Goal: Task Accomplishment & Management: Complete application form

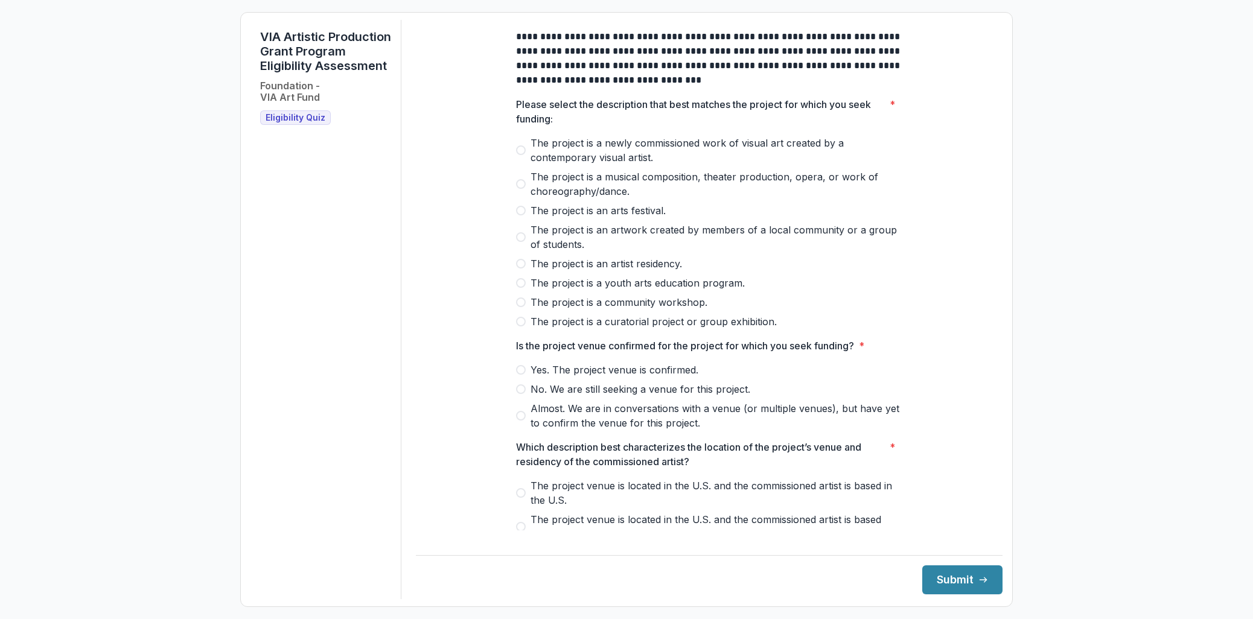
click at [508, 74] on div "**********" at bounding box center [708, 442] width 405 height 845
drag, startPoint x: 261, startPoint y: 33, endPoint x: 348, endPoint y: 89, distance: 103.9
click at [348, 89] on div "VIA Artistic Production Grant Program Eligibility Assessment Foundation - VIA A…" at bounding box center [325, 77] width 131 height 95
copy h1 "VIA Artistic Production Grant Program Eligibility Assessment"
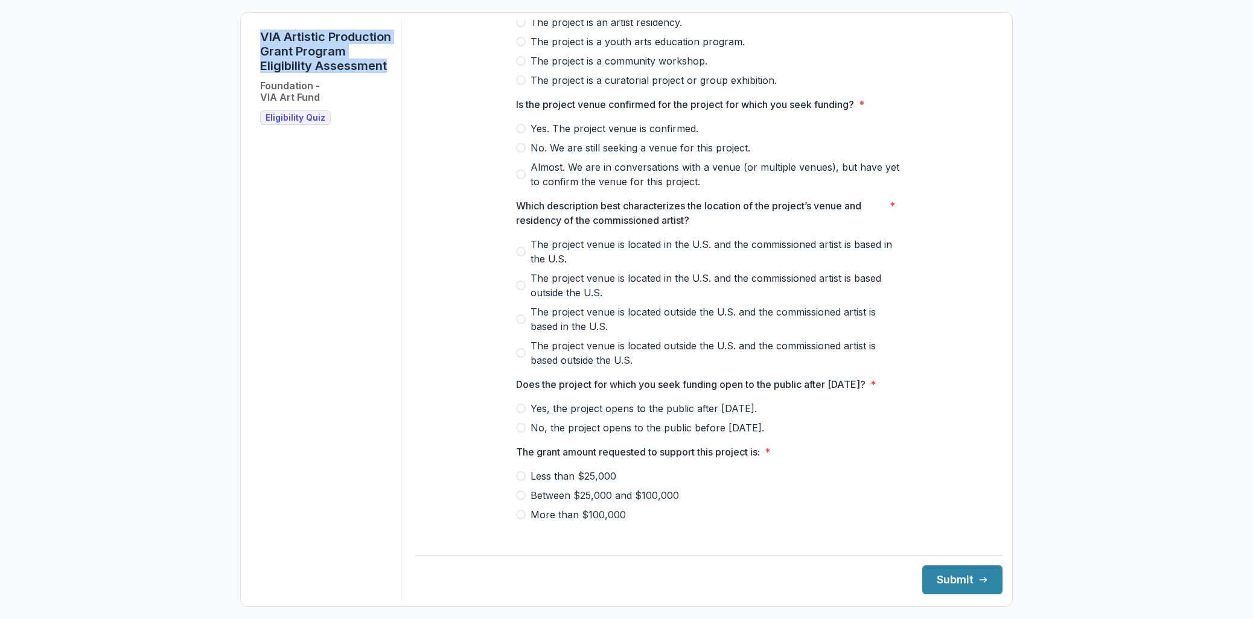
scroll to position [243, 0]
click at [519, 255] on span at bounding box center [521, 250] width 10 height 10
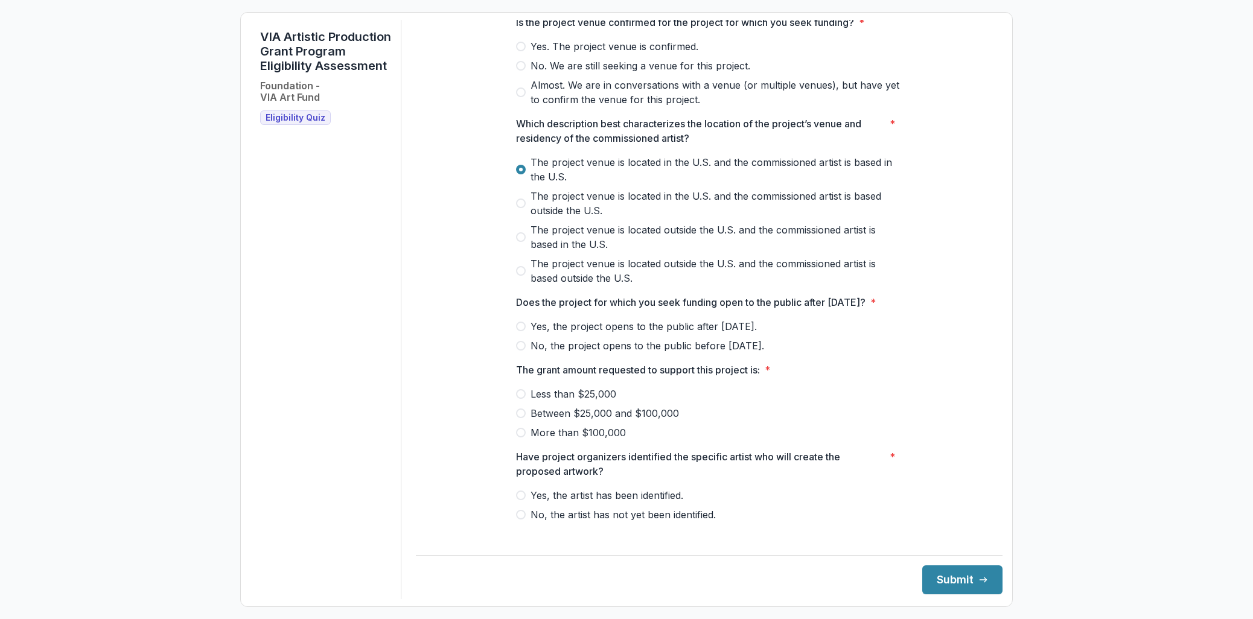
scroll to position [326, 0]
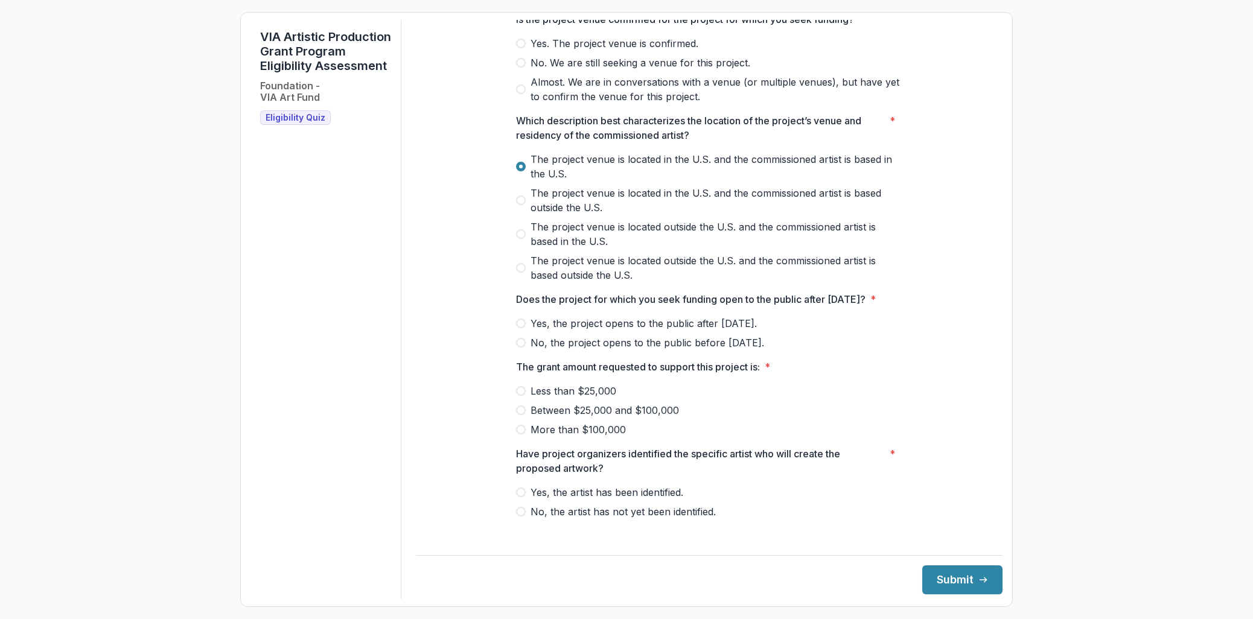
click at [516, 328] on span at bounding box center [521, 324] width 10 height 10
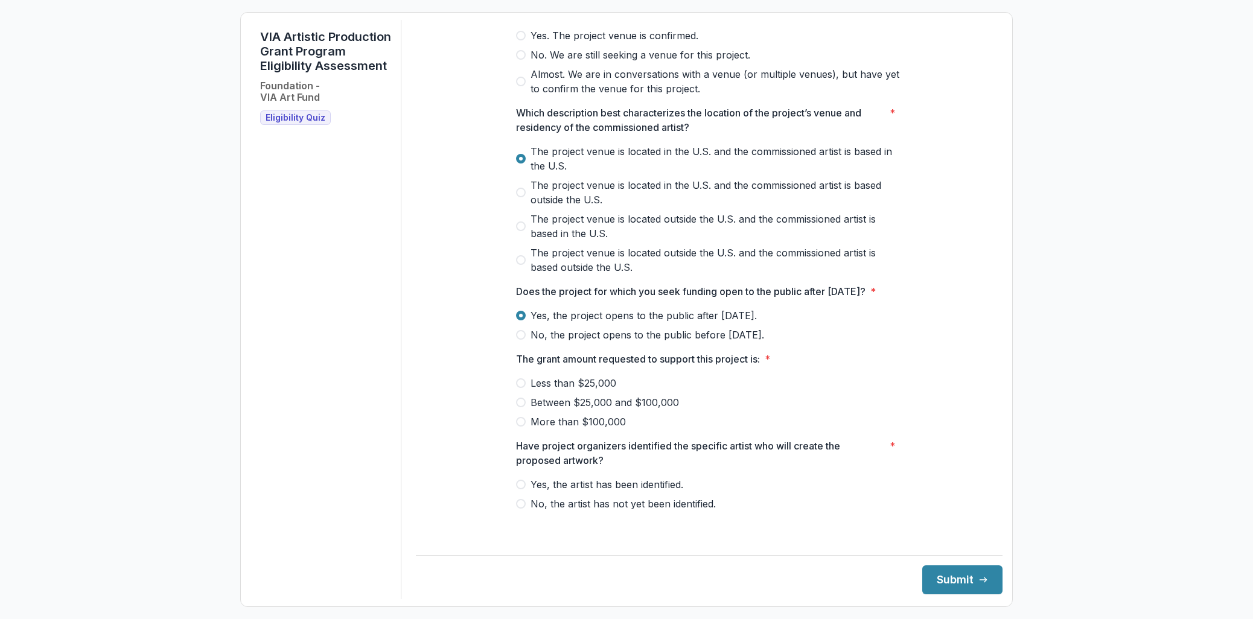
click at [520, 407] on span at bounding box center [521, 403] width 10 height 10
click at [517, 489] on span at bounding box center [521, 485] width 10 height 10
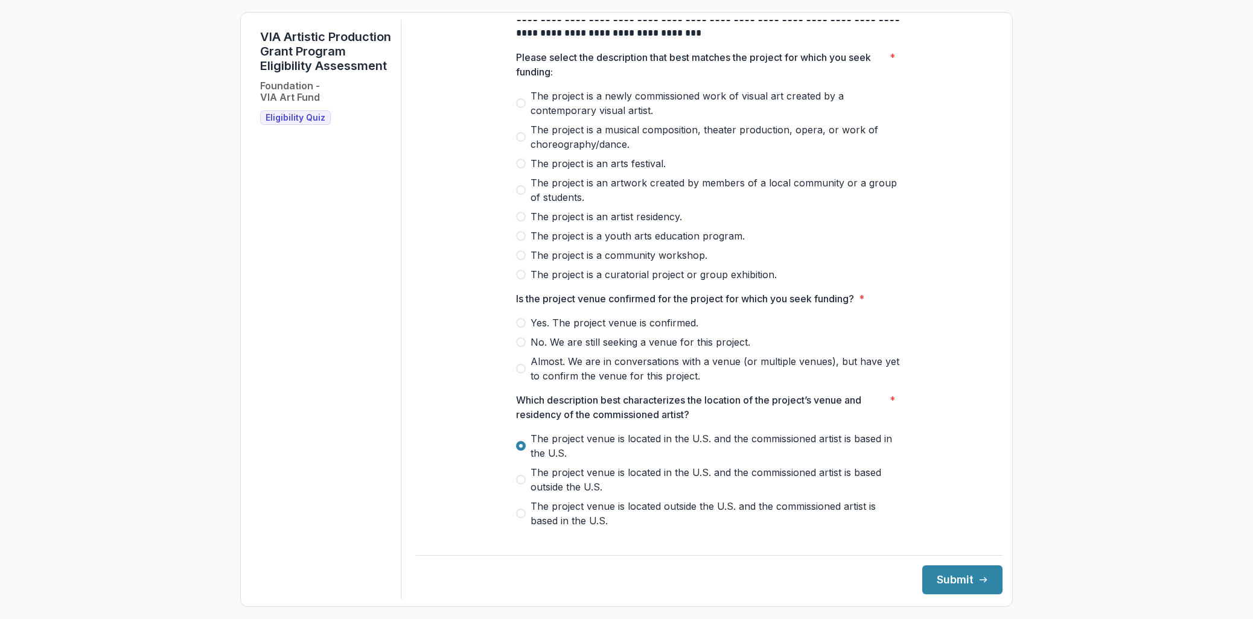
scroll to position [44, 0]
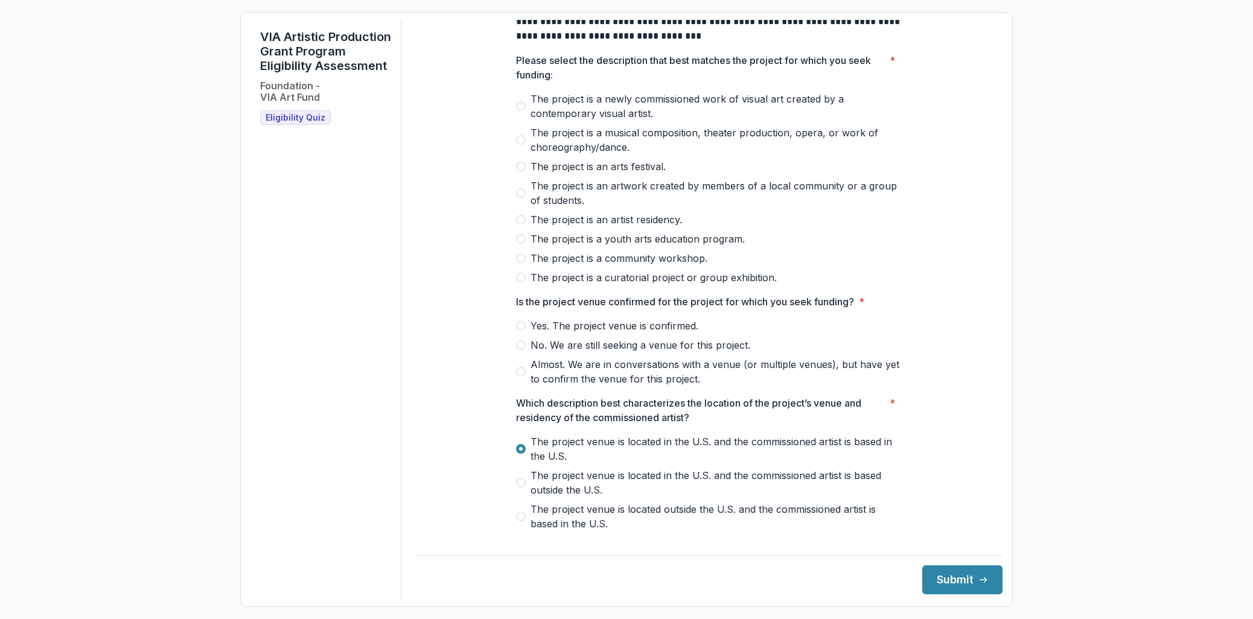
click at [521, 377] on span at bounding box center [521, 372] width 10 height 10
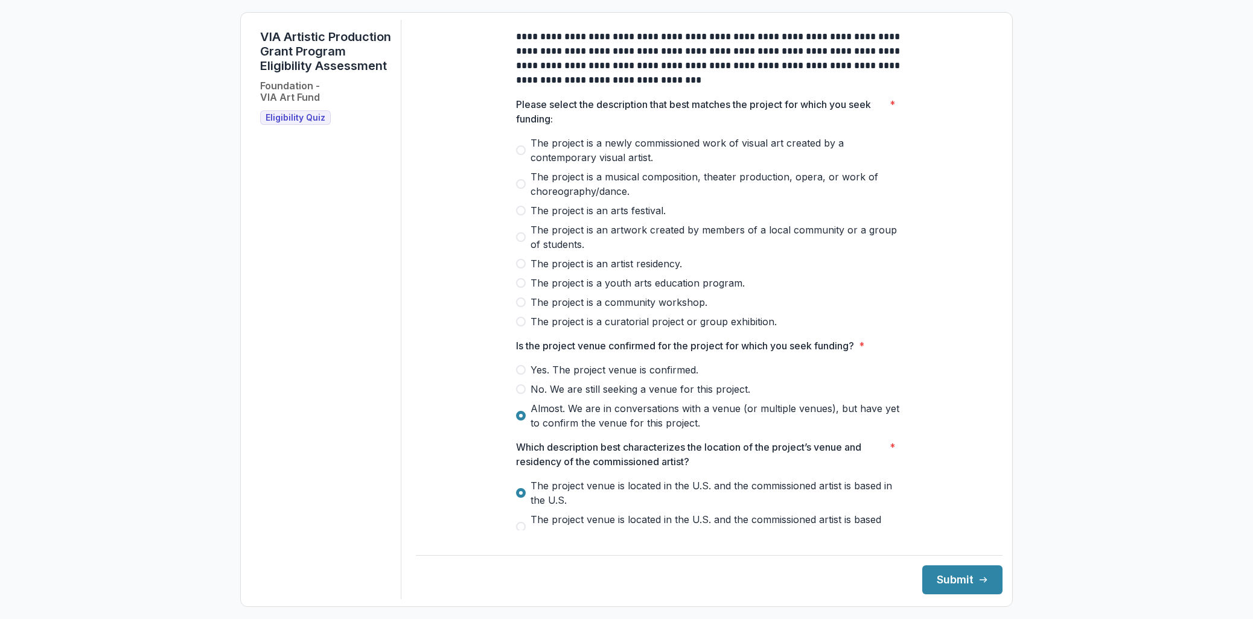
drag, startPoint x: 529, startPoint y: 150, endPoint x: 722, endPoint y: 315, distance: 254.2
click at [681, 303] on div "The project is a newly commissioned work of visual art created by a contemporar…" at bounding box center [709, 232] width 386 height 193
drag, startPoint x: 774, startPoint y: 326, endPoint x: 572, endPoint y: 249, distance: 215.8
click at [572, 244] on div "The project is a newly commissioned work of visual art created by a contemporar…" at bounding box center [709, 232] width 386 height 193
drag, startPoint x: 514, startPoint y: 116, endPoint x: 765, endPoint y: 324, distance: 326.1
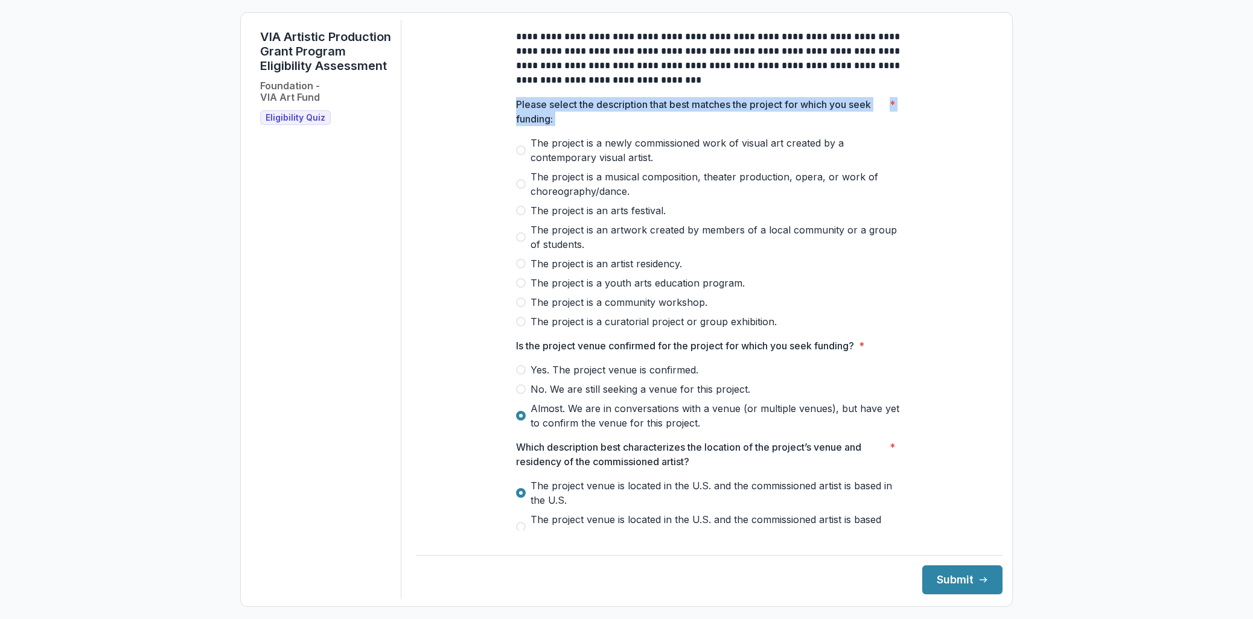
click at [763, 323] on div "Please select the description that best matches the project for which you seek …" at bounding box center [709, 213] width 386 height 232
click at [521, 189] on span at bounding box center [521, 184] width 10 height 10
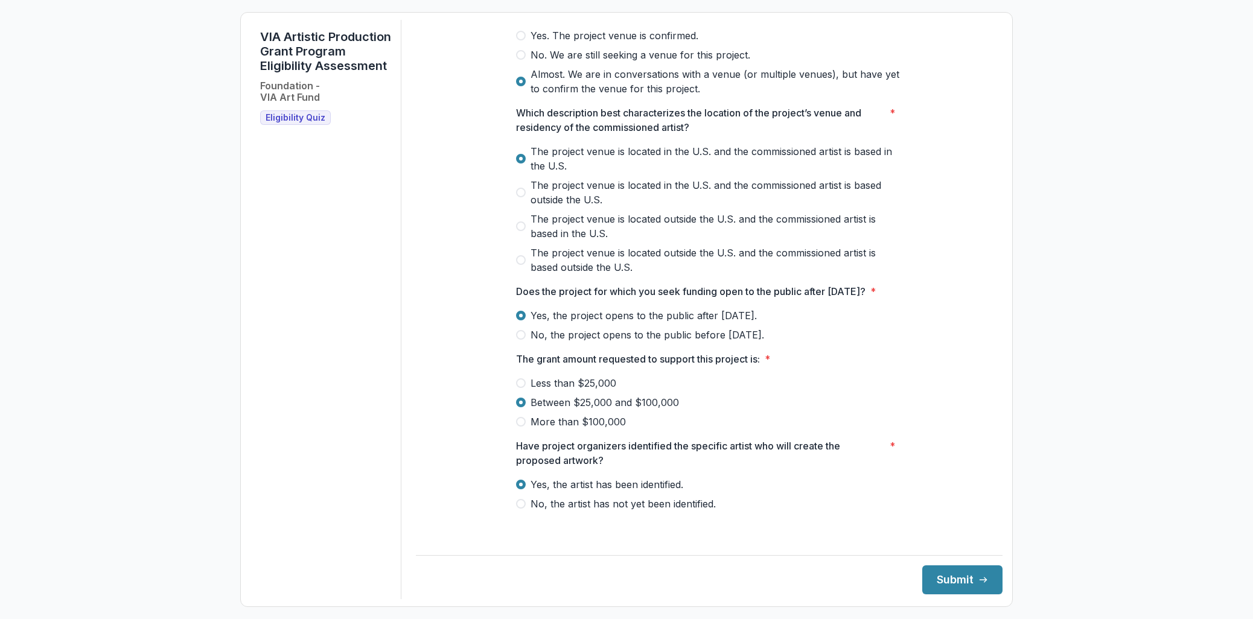
scroll to position [349, 0]
click at [957, 582] on button "Submit" at bounding box center [962, 579] width 80 height 29
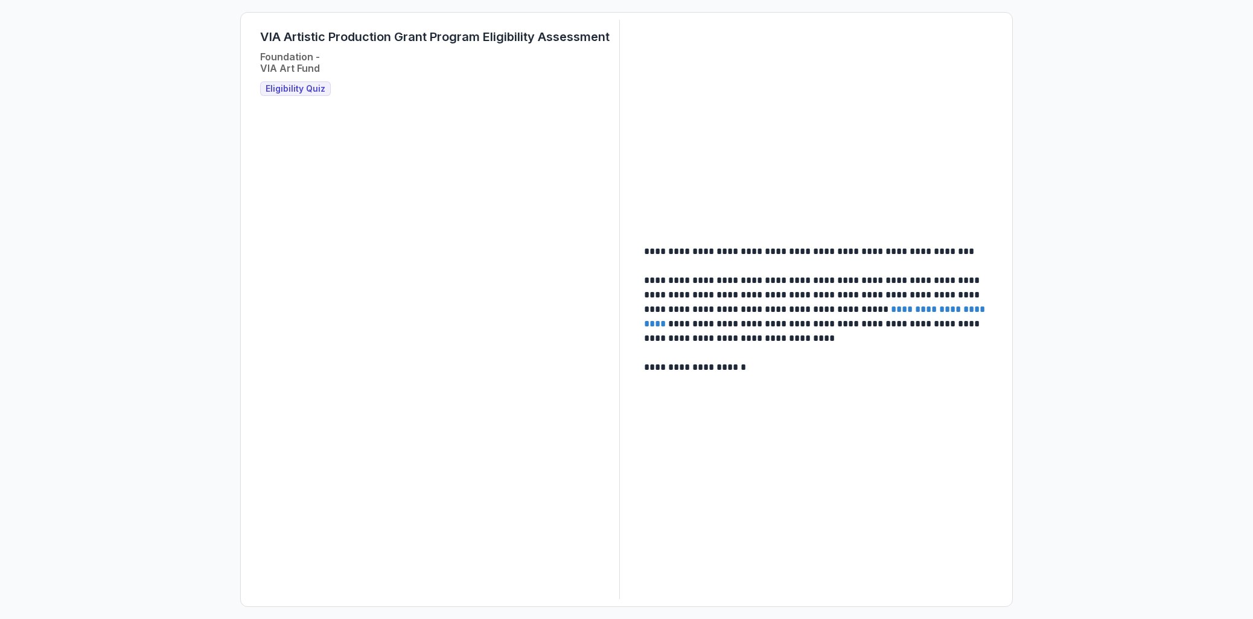
click at [282, 90] on span "Eligibility Quiz" at bounding box center [295, 89] width 60 height 10
click at [885, 308] on link "**********" at bounding box center [815, 317] width 343 height 24
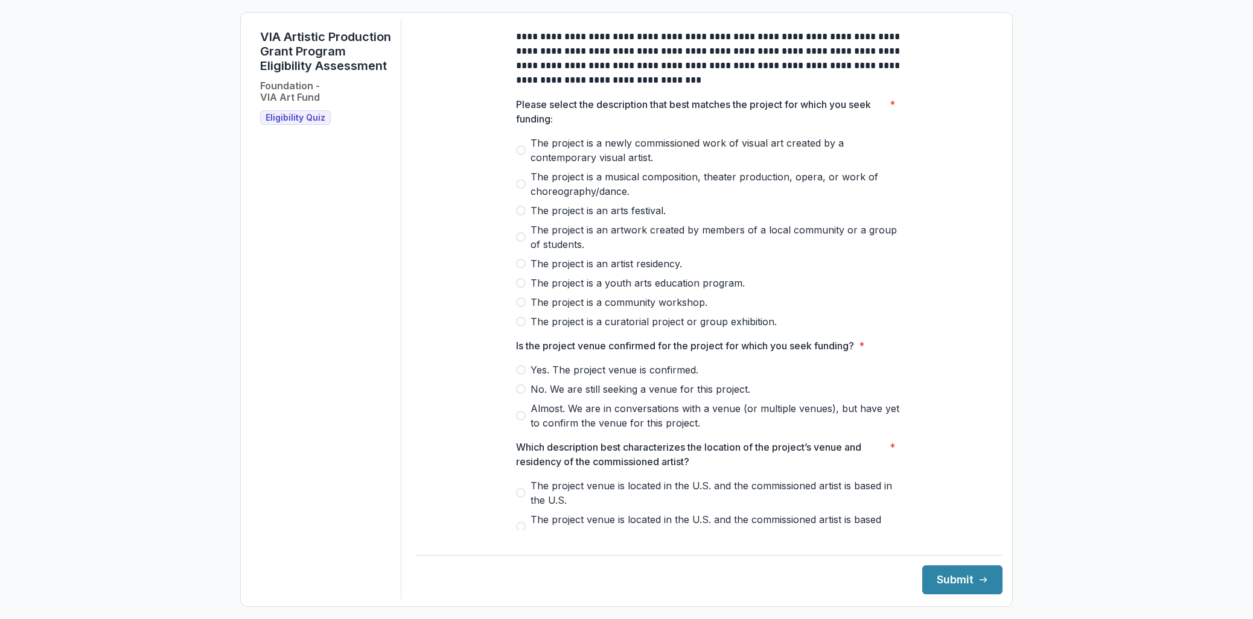
click at [517, 242] on span at bounding box center [521, 237] width 10 height 10
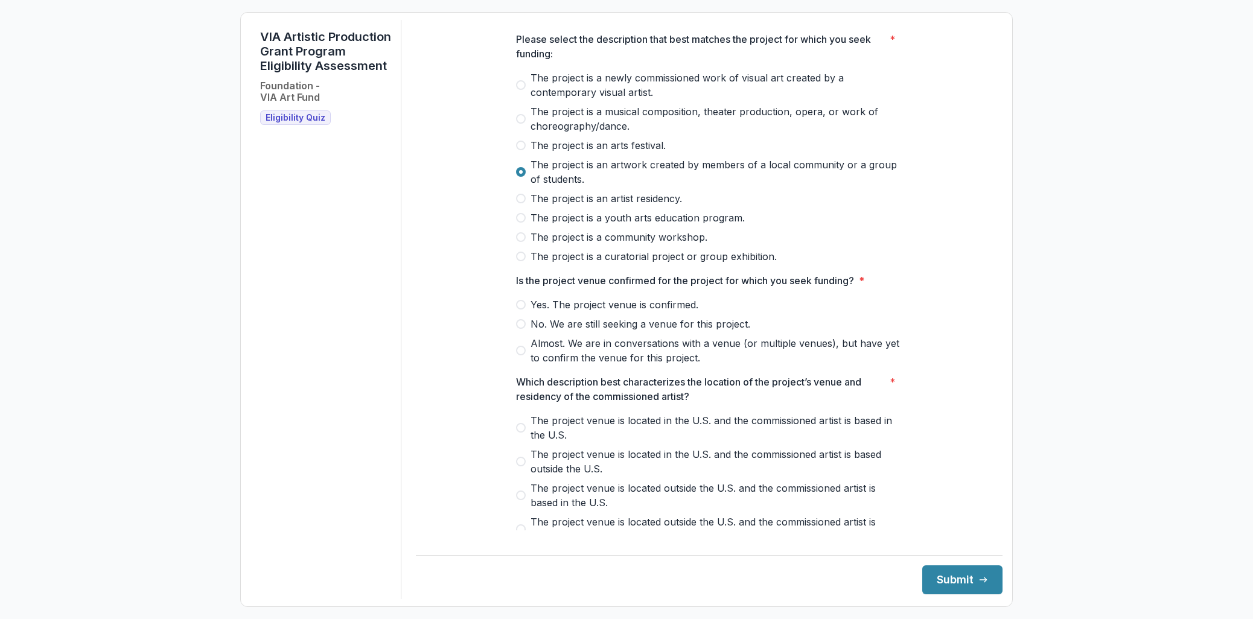
scroll to position [68, 0]
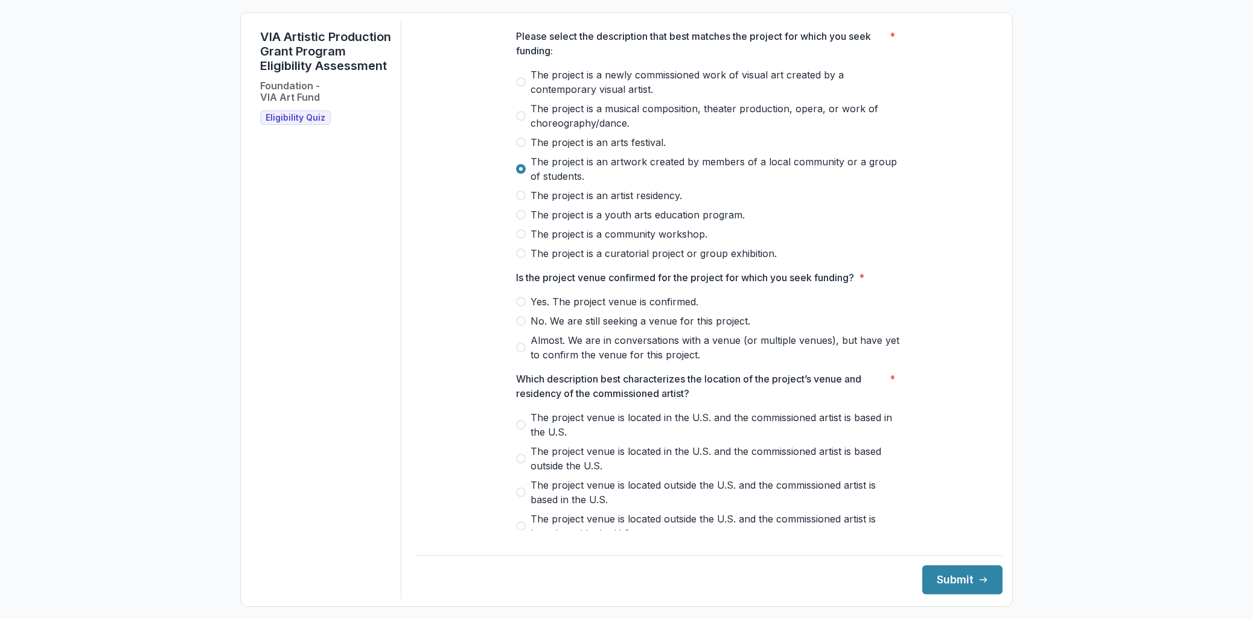
click at [521, 307] on span at bounding box center [521, 302] width 10 height 10
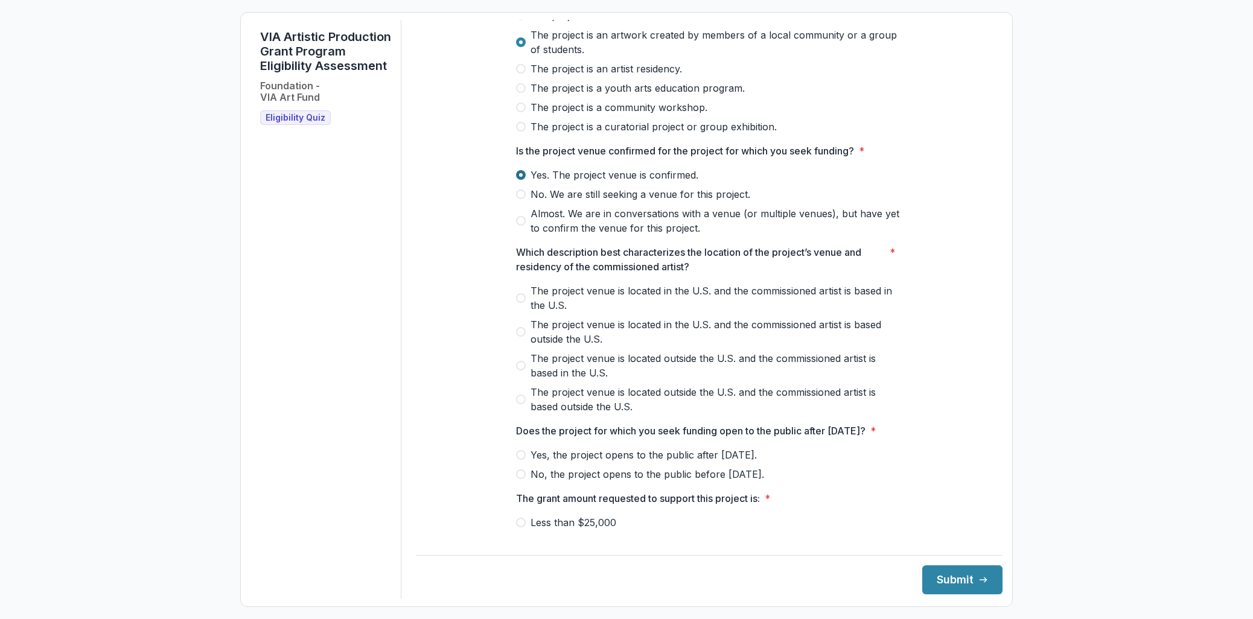
scroll to position [195, 0]
click at [521, 302] on span at bounding box center [521, 298] width 10 height 10
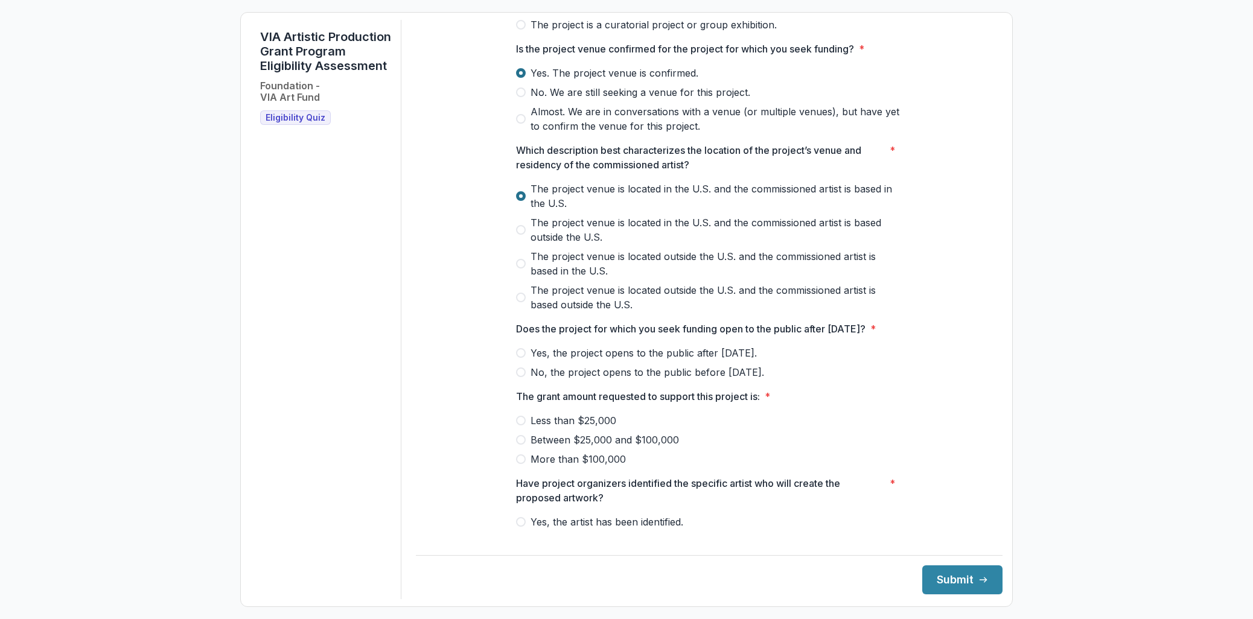
scroll to position [297, 0]
click at [518, 357] on span at bounding box center [521, 353] width 10 height 10
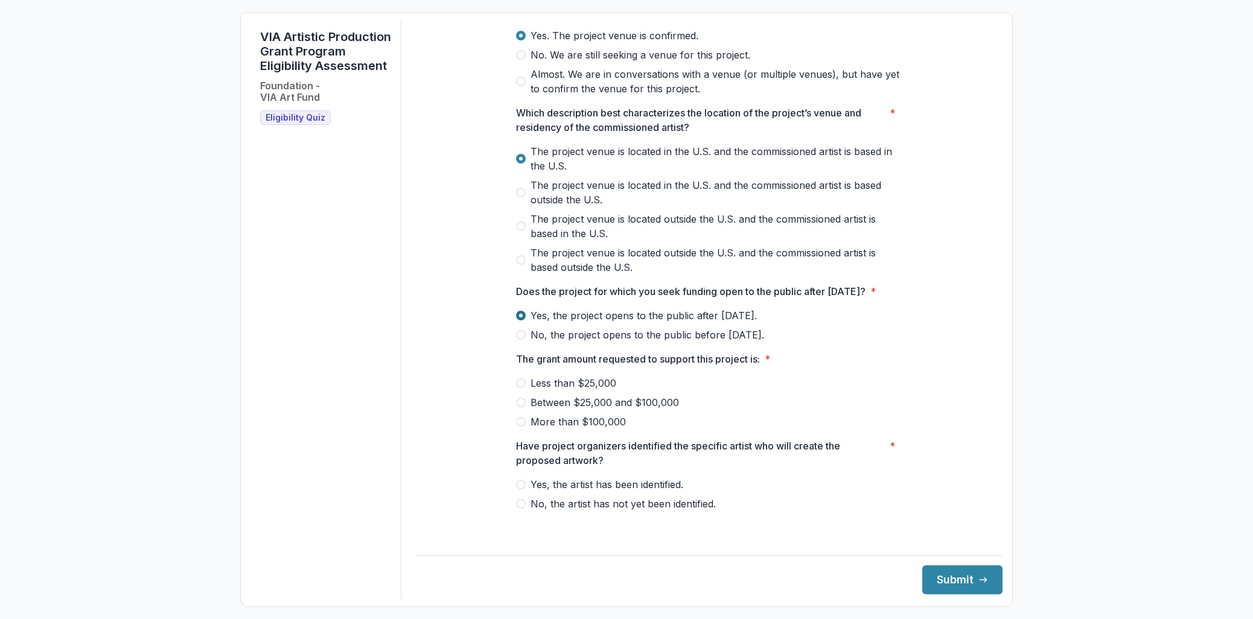
scroll to position [349, 0]
click at [522, 407] on span at bounding box center [521, 403] width 10 height 10
click at [523, 489] on span at bounding box center [521, 485] width 10 height 10
click at [936, 571] on button "Submit" at bounding box center [962, 579] width 80 height 29
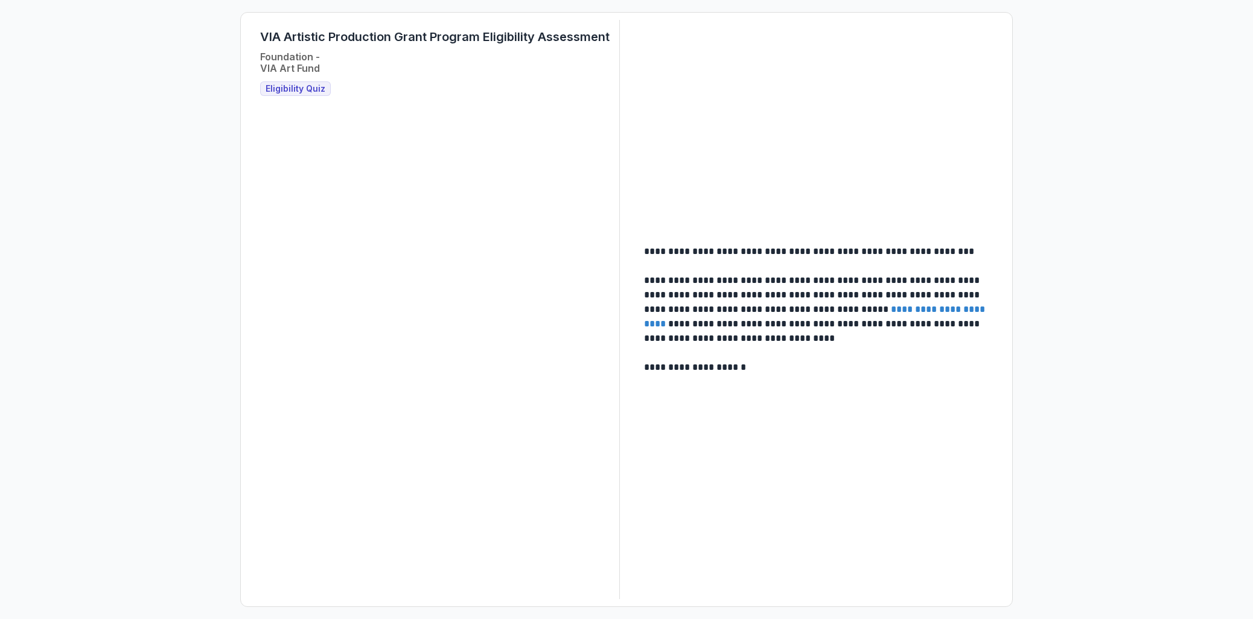
click at [934, 312] on link "**********" at bounding box center [815, 317] width 343 height 24
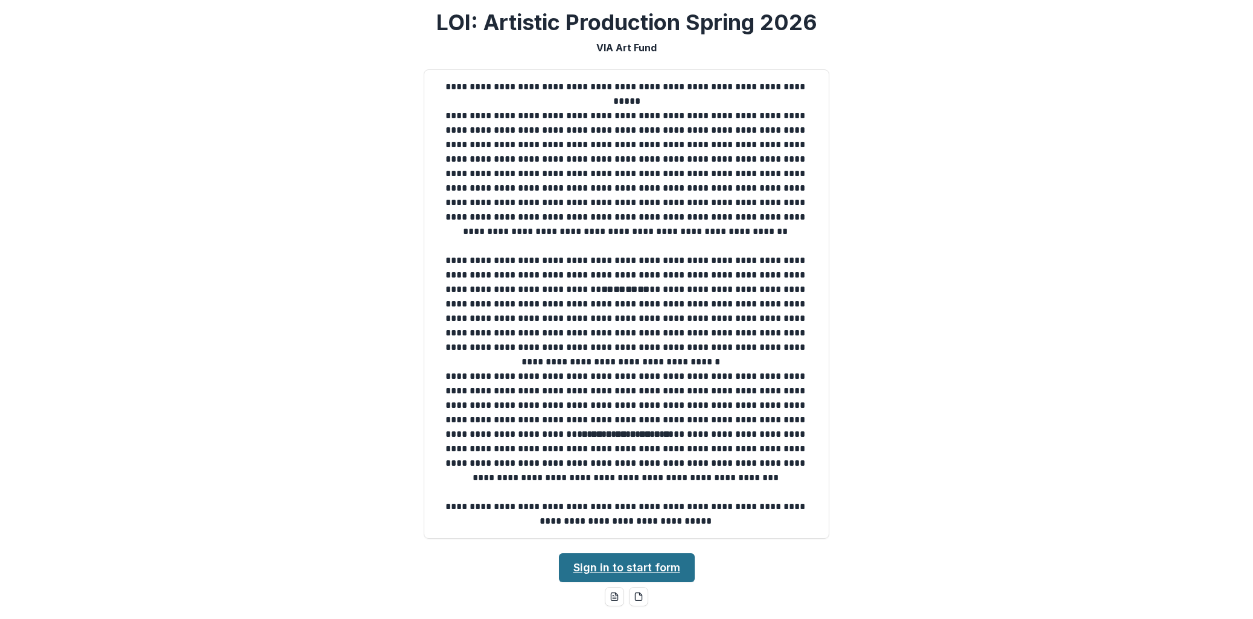
click at [571, 563] on link "Sign in to start form" at bounding box center [627, 567] width 136 height 29
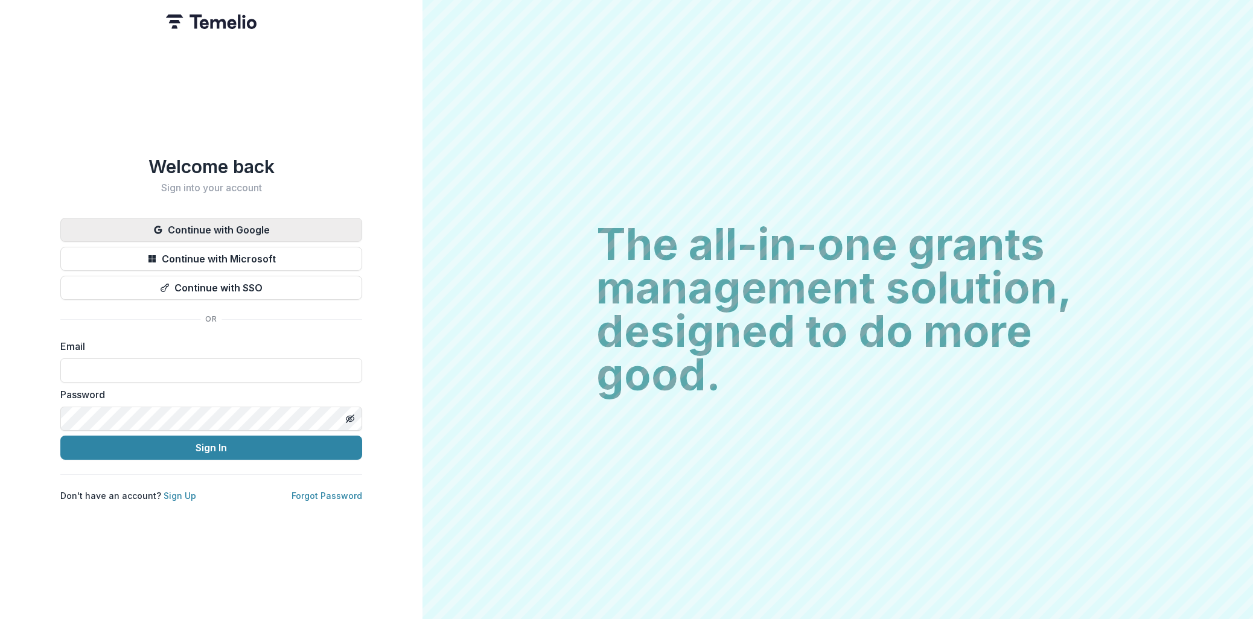
click at [293, 221] on button "Continue with Google" at bounding box center [211, 230] width 302 height 24
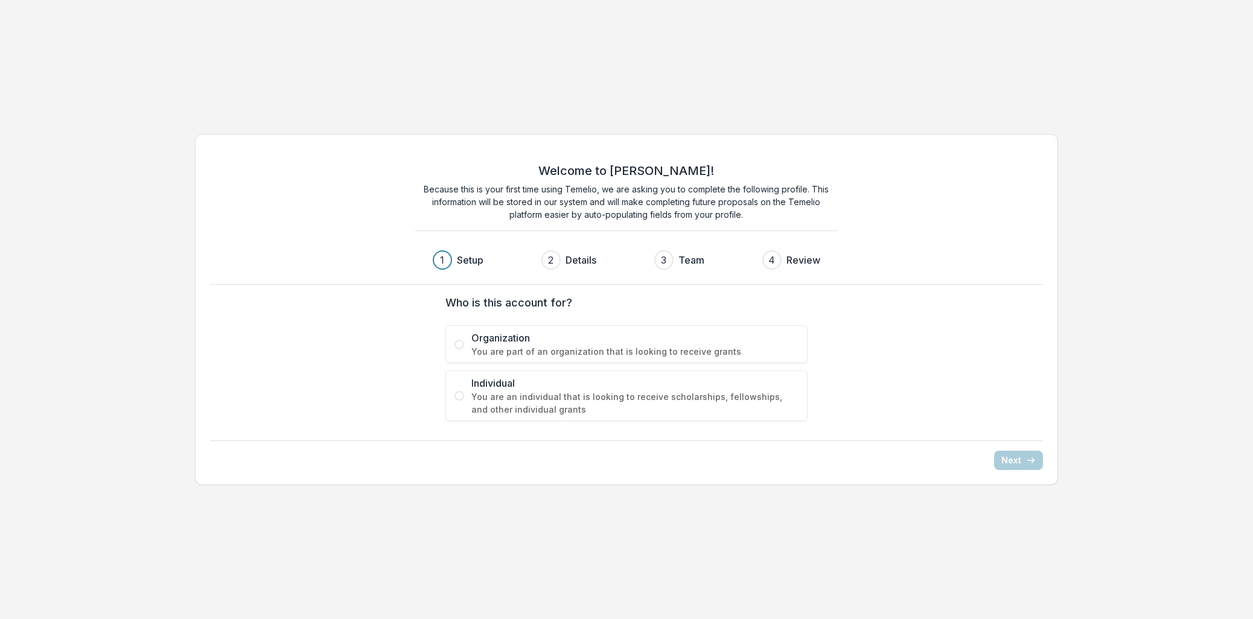
click at [703, 349] on span "You are part of an organization that is looking to receive grants" at bounding box center [634, 351] width 327 height 13
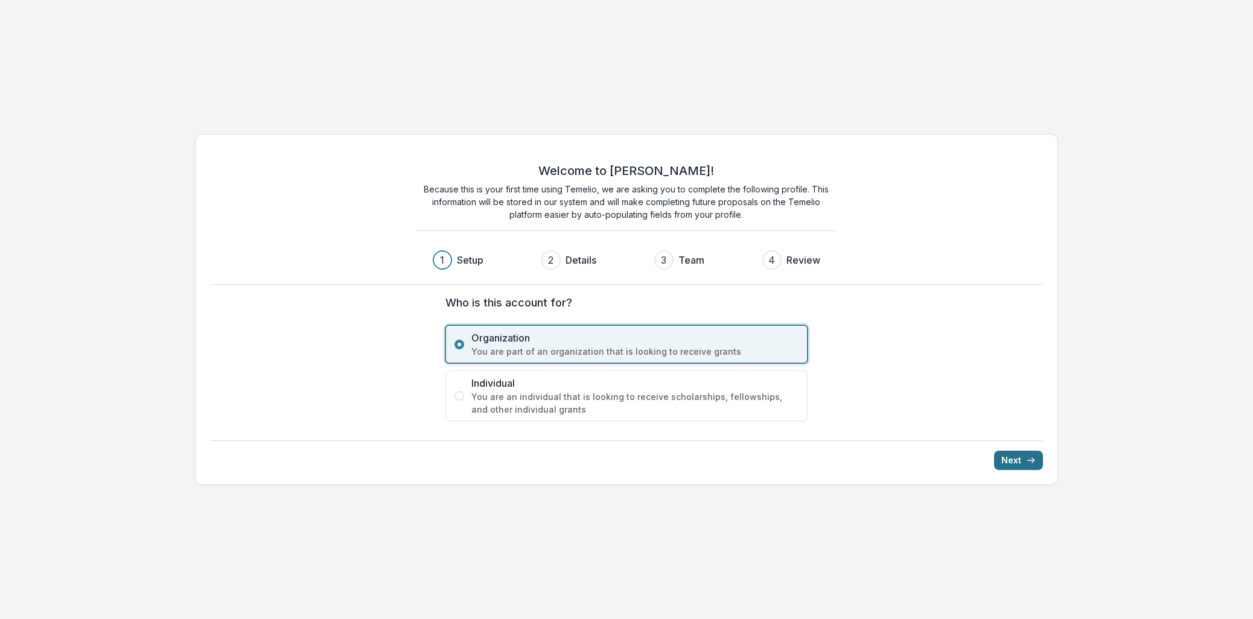
click at [1008, 460] on button "Next" at bounding box center [1018, 460] width 49 height 19
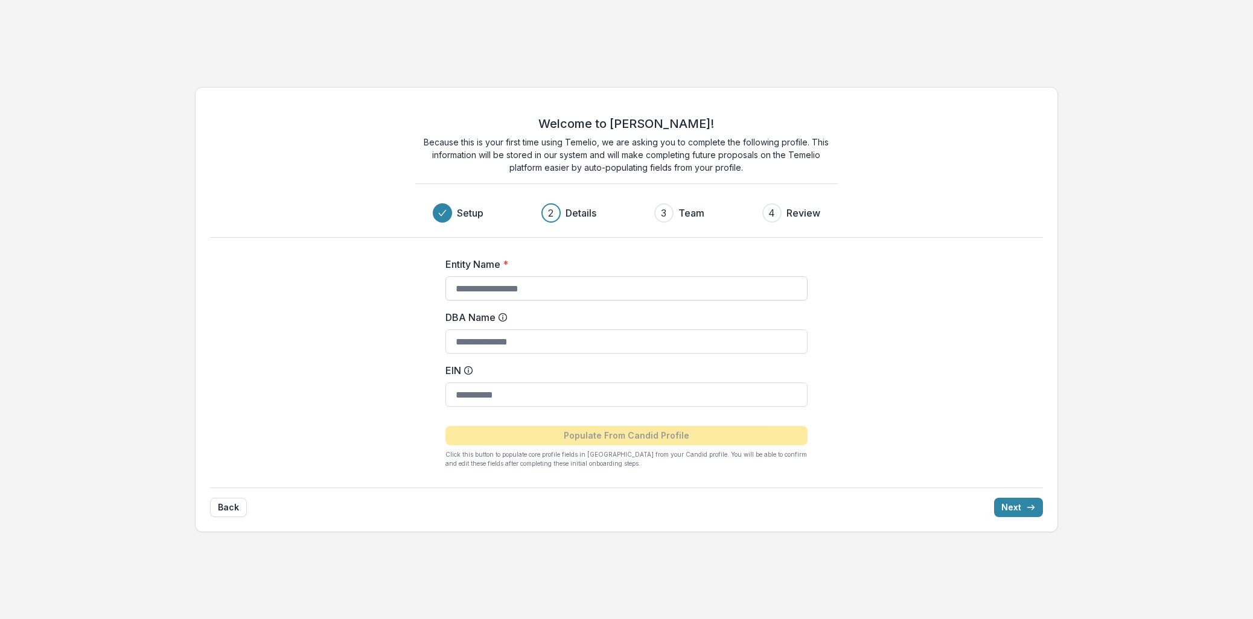
click at [553, 281] on input "Entity Name *" at bounding box center [626, 288] width 362 height 24
type input "**********"
click at [547, 342] on input "DBA Name" at bounding box center [626, 341] width 362 height 24
type input "**********"
click at [554, 393] on input "EIN" at bounding box center [626, 395] width 362 height 24
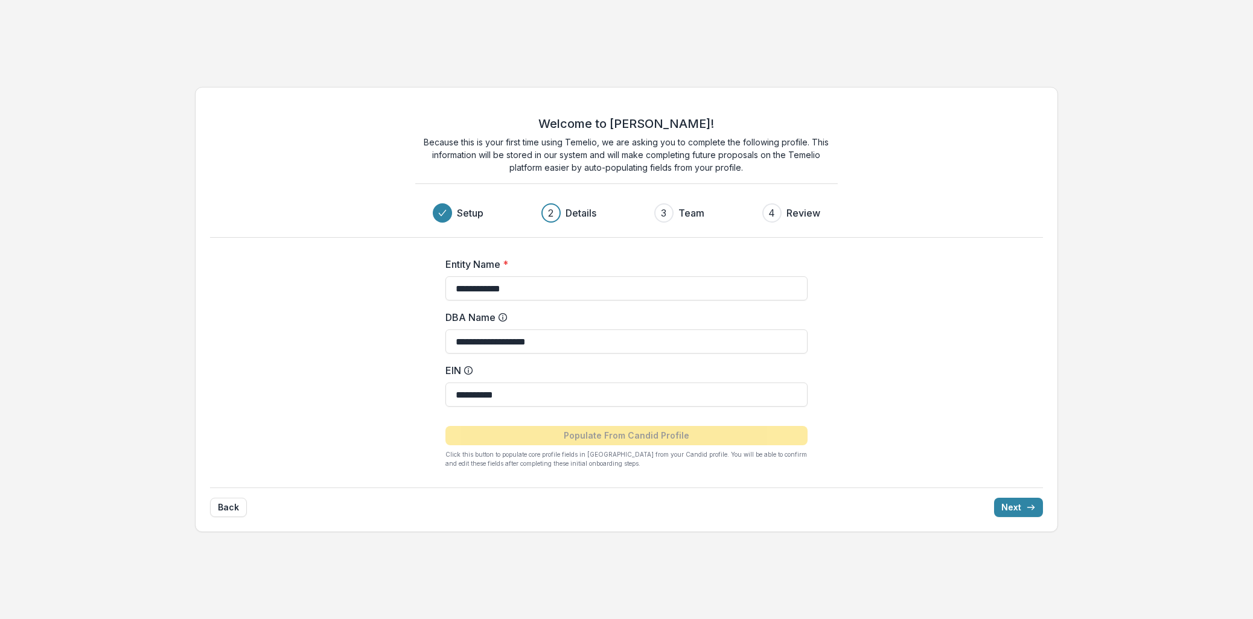
type input "**********"
click at [397, 384] on div "**********" at bounding box center [626, 358] width 483 height 240
click at [1000, 509] on button "Next" at bounding box center [1018, 507] width 49 height 19
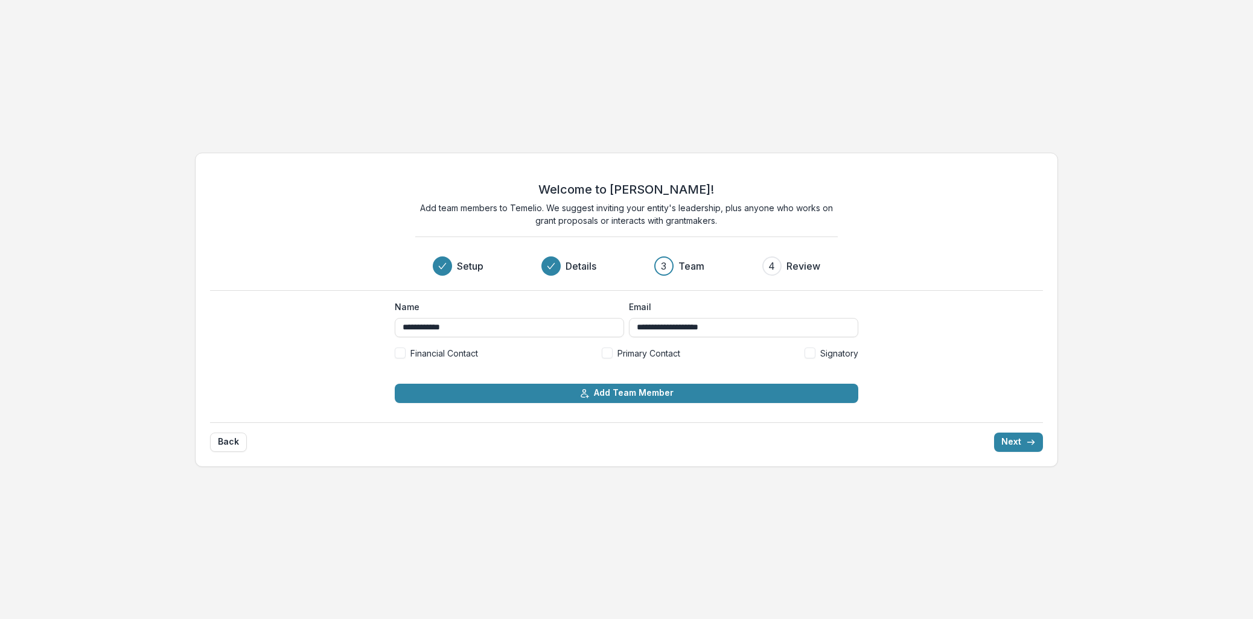
click at [607, 355] on span at bounding box center [607, 353] width 11 height 11
click at [1022, 444] on button "Next" at bounding box center [1018, 442] width 49 height 19
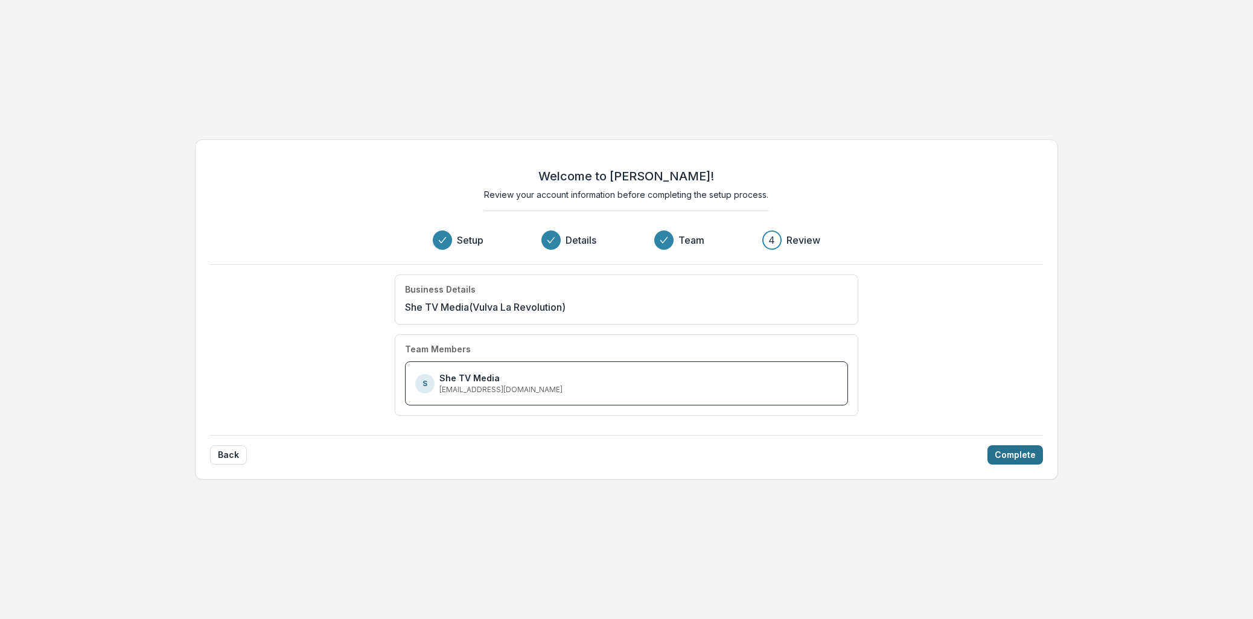
click at [1020, 457] on button "Complete" at bounding box center [1015, 454] width 56 height 19
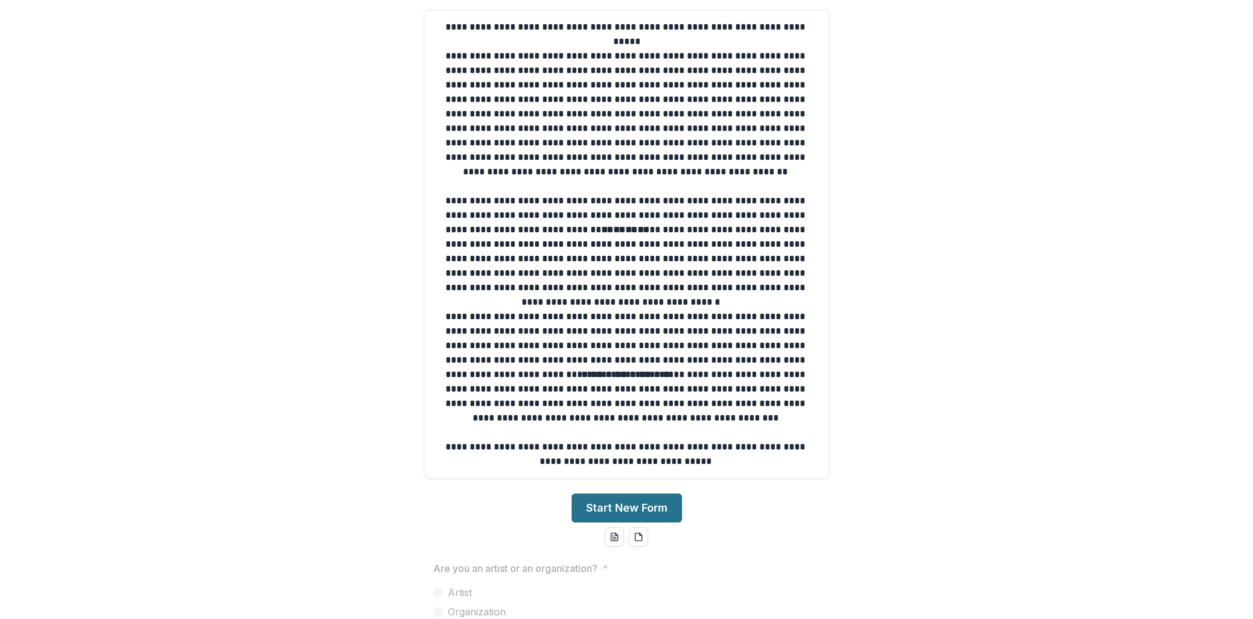
scroll to position [86, 0]
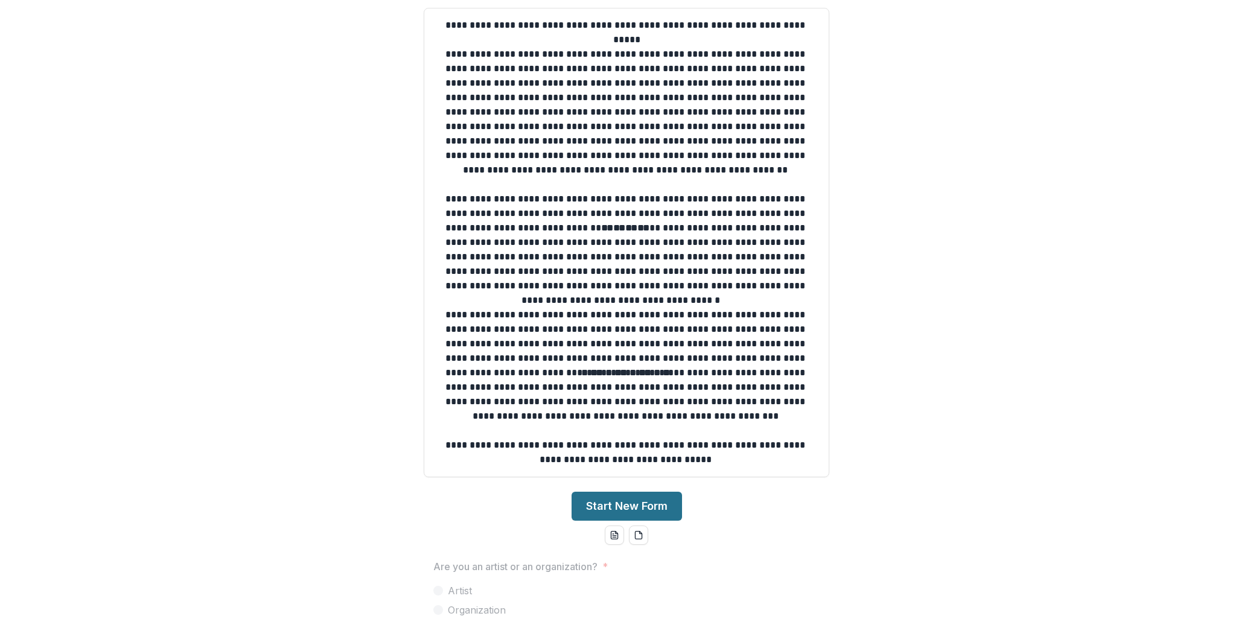
click at [670, 514] on button "Start New Form" at bounding box center [626, 506] width 110 height 29
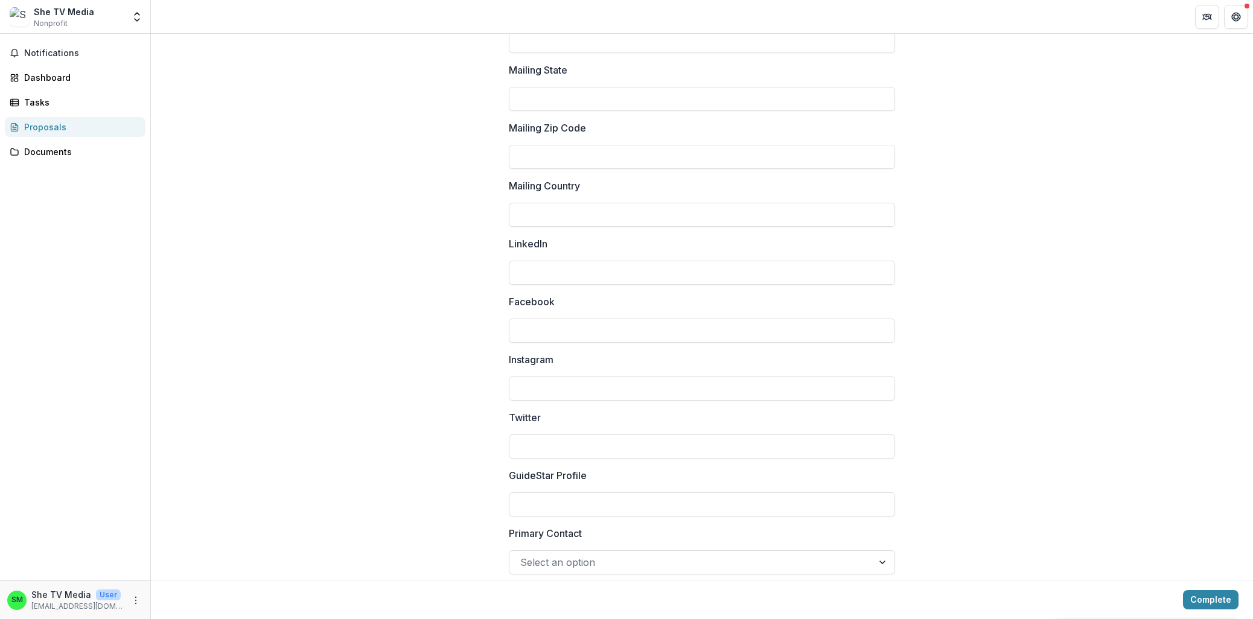
scroll to position [1498, 0]
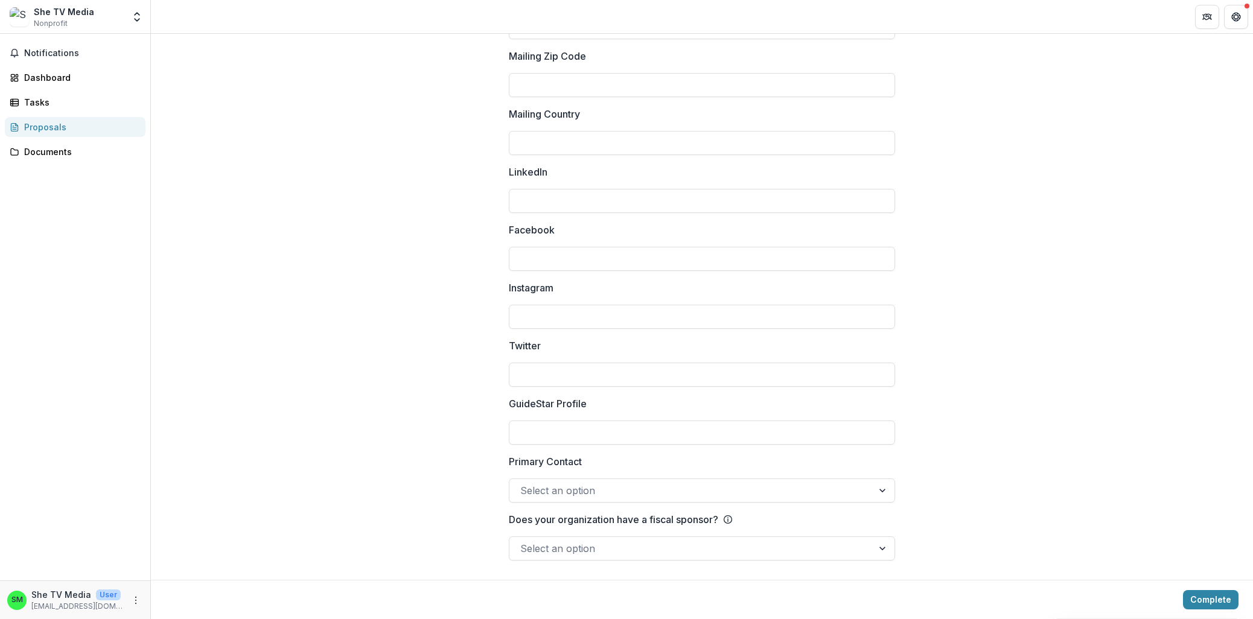
click at [547, 541] on div at bounding box center [691, 548] width 342 height 17
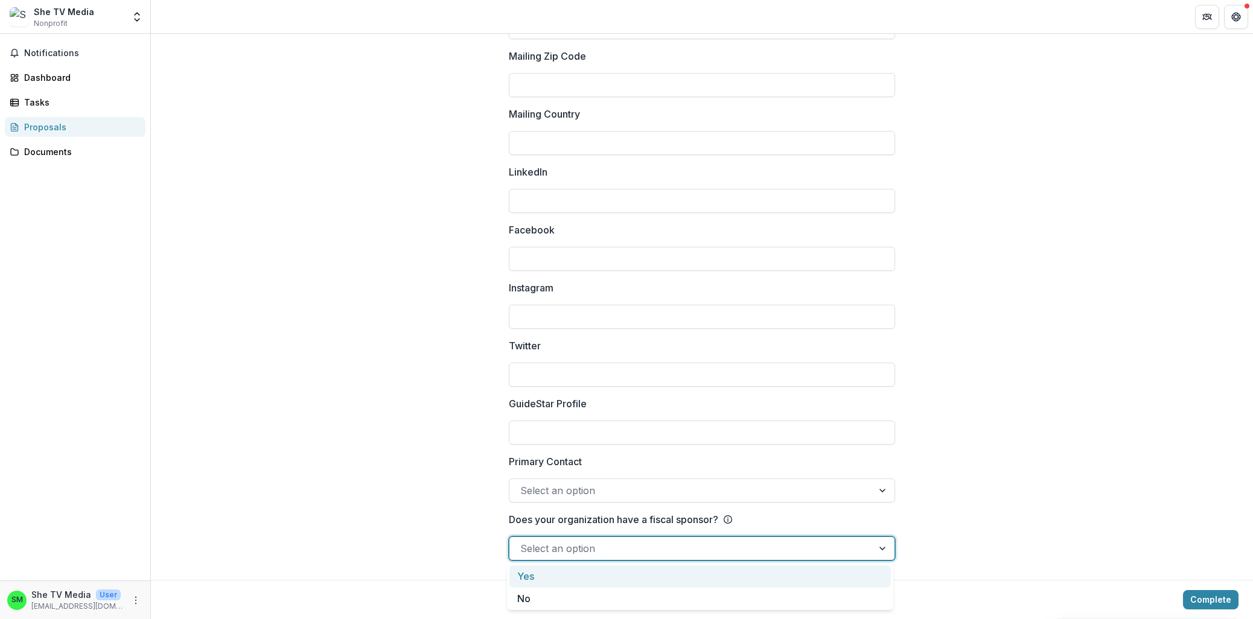
click at [550, 580] on div "Yes" at bounding box center [699, 576] width 381 height 22
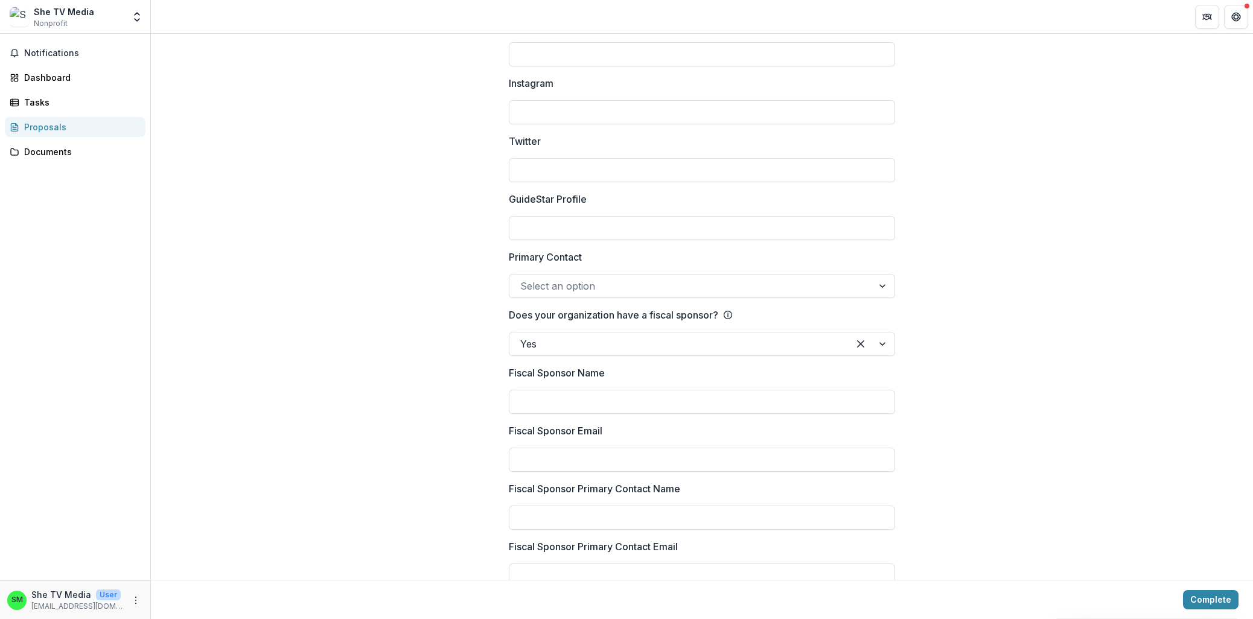
scroll to position [1717, 0]
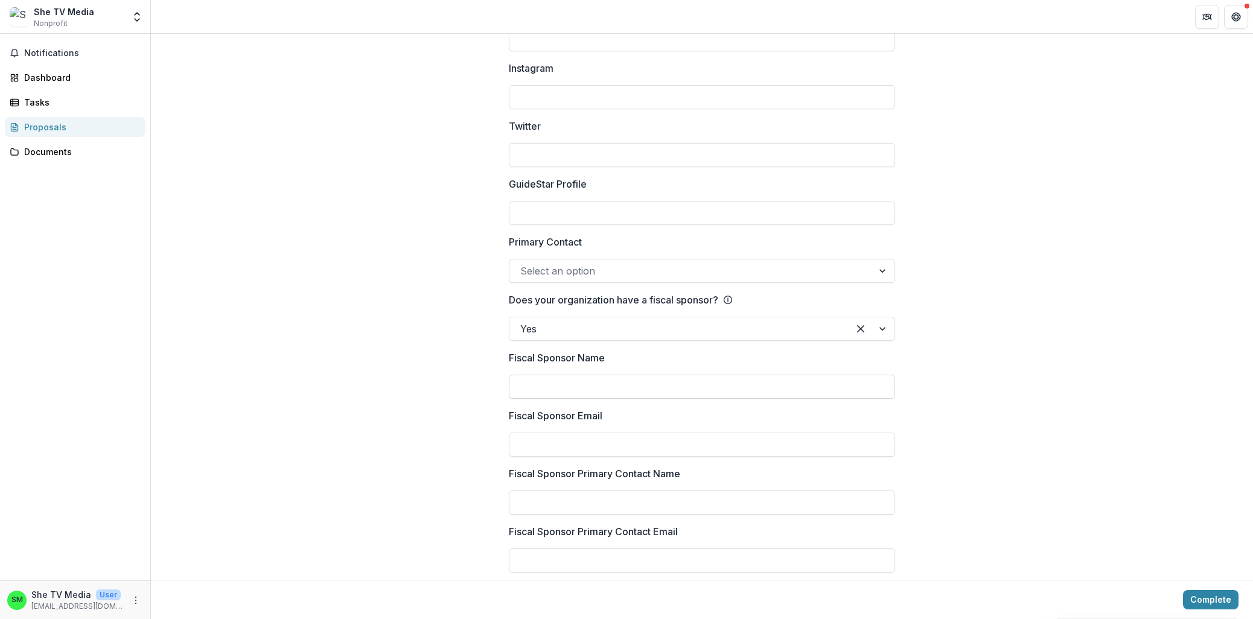
click at [551, 382] on input "Fiscal Sponsor Name" at bounding box center [702, 387] width 386 height 24
type input "**********"
click at [536, 445] on input "Fiscal Sponsor Email" at bounding box center [702, 445] width 386 height 24
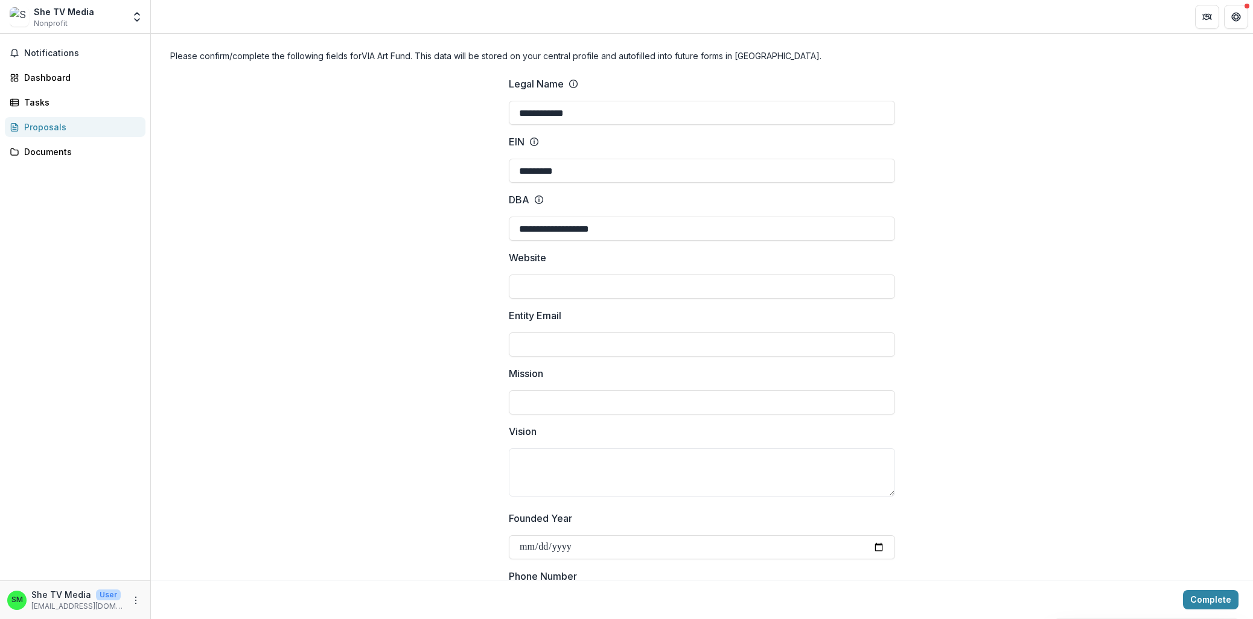
scroll to position [0, 0]
